Goal: Find specific page/section: Find specific page/section

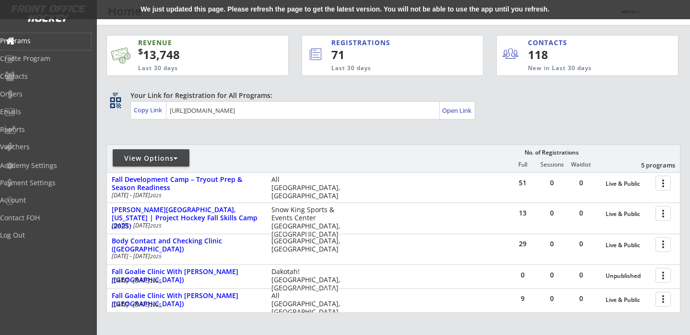
scroll to position [471, 0]
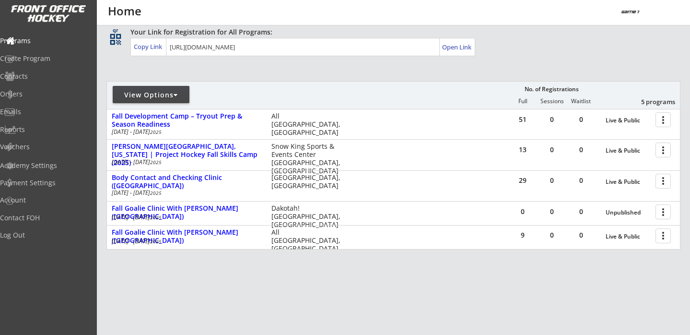
scroll to position [88, 0]
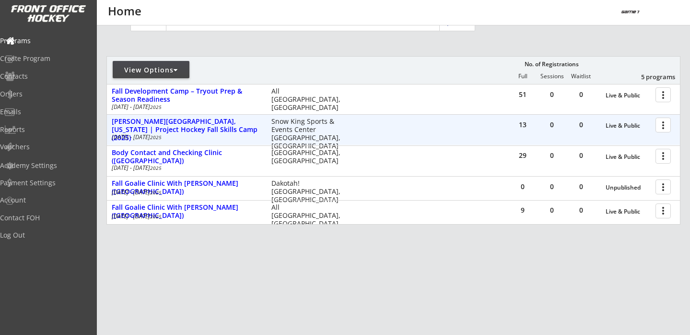
click at [667, 123] on div at bounding box center [664, 124] width 17 height 17
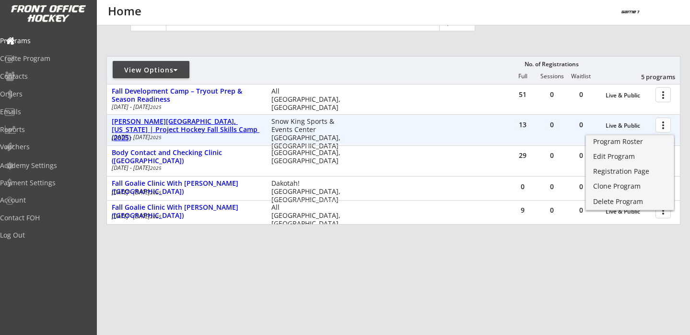
click at [178, 127] on div "[PERSON_NAME][GEOGRAPHIC_DATA], [US_STATE] | Project Hockey Fall Skills Camp (2…" at bounding box center [187, 129] width 150 height 24
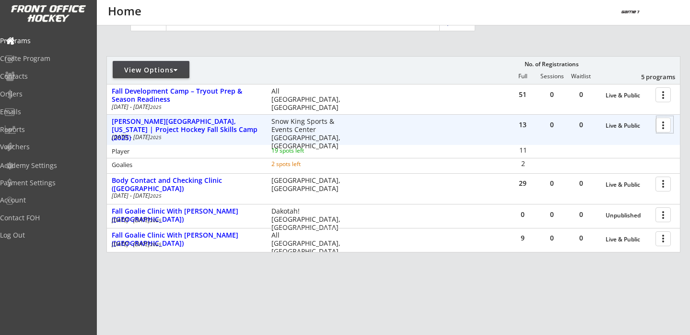
click at [661, 129] on div at bounding box center [664, 124] width 17 height 17
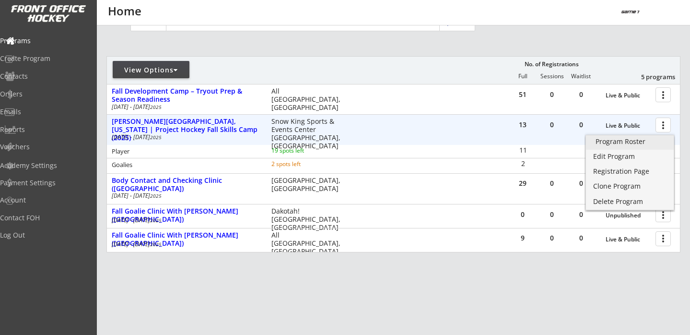
click at [623, 143] on div "Program Roster" at bounding box center [629, 141] width 69 height 7
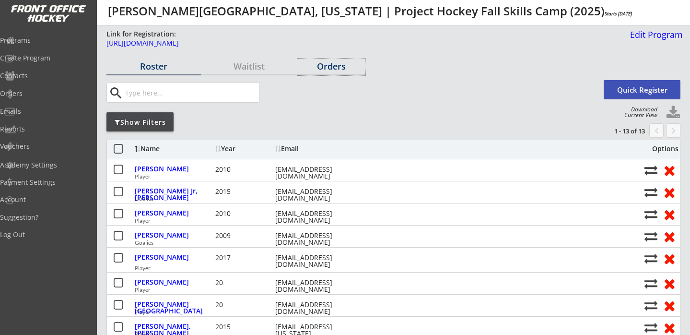
click at [332, 68] on div "Orders" at bounding box center [331, 66] width 68 height 9
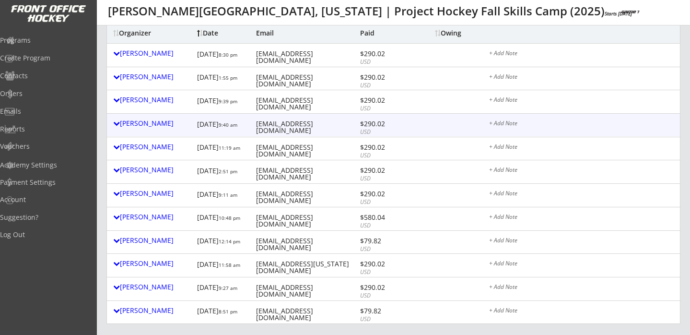
scroll to position [113, 0]
